Goal: Find specific page/section

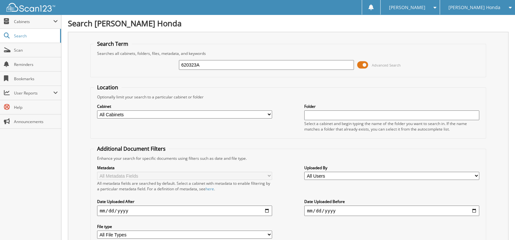
drag, startPoint x: 211, startPoint y: 60, endPoint x: 161, endPoint y: 60, distance: 50.7
click at [161, 60] on div "620323A Advanced Search" at bounding box center [288, 65] width 389 height 18
type input "292219a"
click at [210, 62] on input "292219a" at bounding box center [266, 65] width 175 height 10
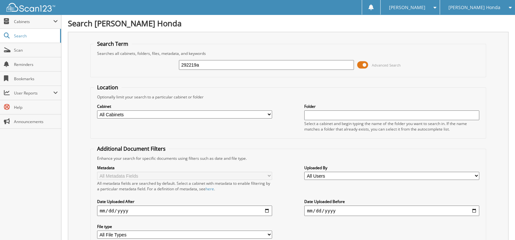
click at [212, 66] on input "292219a" at bounding box center [266, 65] width 175 height 10
type input "292219"
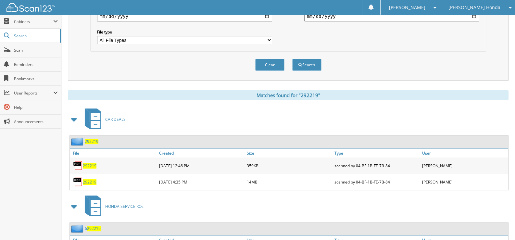
scroll to position [195, 0]
click at [89, 179] on span "292219" at bounding box center [90, 182] width 14 height 6
